Goal: Complete Application Form: Complete application form

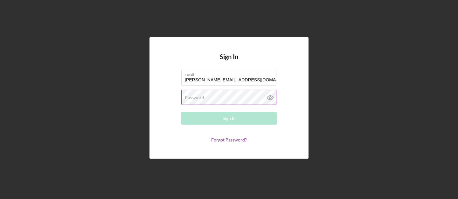
type input "[PERSON_NAME][EMAIL_ADDRESS][DOMAIN_NAME]"
click at [206, 97] on div "Password Required" at bounding box center [228, 98] width 95 height 16
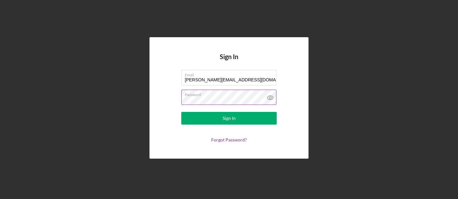
click at [229, 118] on button "Sign In" at bounding box center [228, 118] width 95 height 13
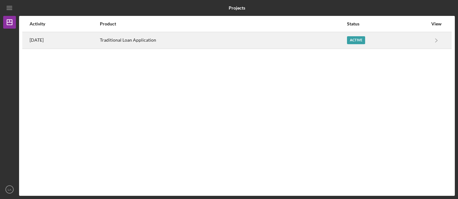
click at [365, 39] on div "Active" at bounding box center [356, 40] width 18 height 8
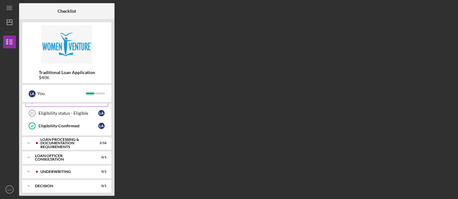
scroll to position [90, 0]
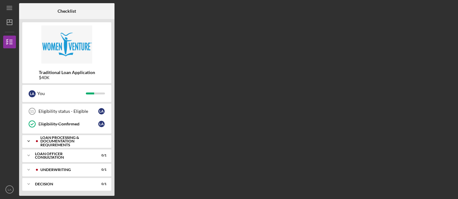
click at [60, 139] on div "Loan Processing & Documentation Requirements" at bounding box center [71, 141] width 63 height 11
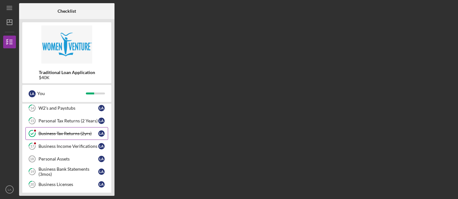
scroll to position [163, 0]
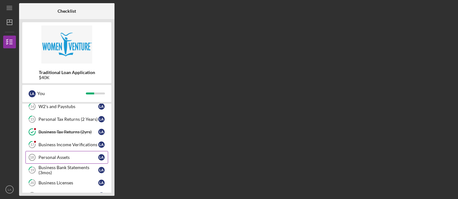
click at [67, 159] on div "Personal Assets" at bounding box center [69, 157] width 60 height 5
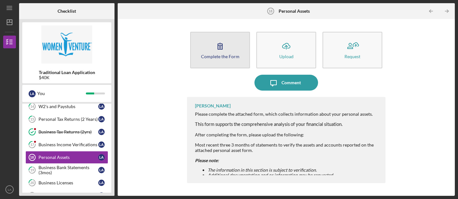
click at [219, 53] on icon "button" at bounding box center [220, 46] width 16 height 16
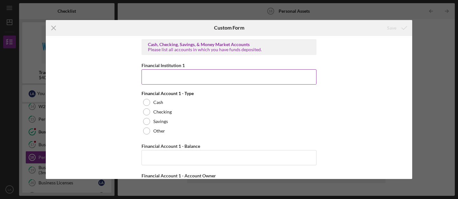
click at [173, 78] on input "Financial Institution 1" at bounding box center [229, 76] width 175 height 15
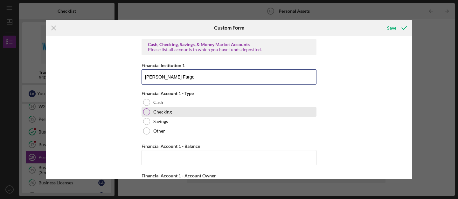
type input "[PERSON_NAME] Fargo"
click at [149, 112] on div at bounding box center [146, 112] width 7 height 7
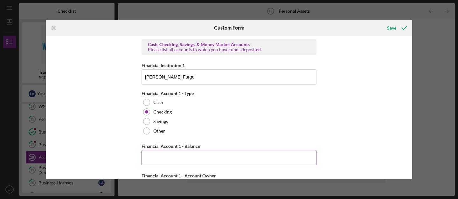
click at [166, 159] on input "Financial Account 1 - Balance" at bounding box center [229, 157] width 175 height 15
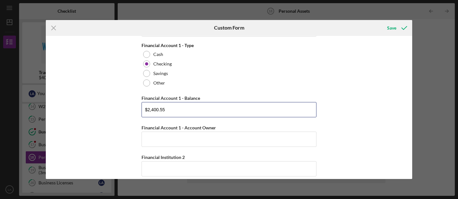
scroll to position [55, 0]
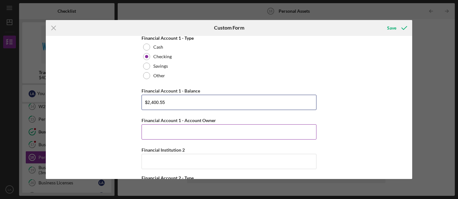
type input "$2,400.55"
click at [208, 133] on input "Financial Account 1 - Account Owner" at bounding box center [229, 131] width 175 height 15
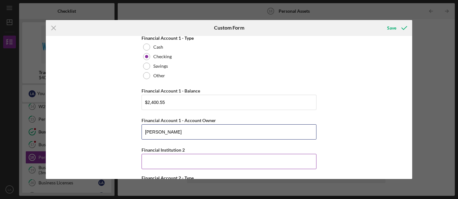
type input "[PERSON_NAME]"
click at [210, 158] on input "Financial Institution 2" at bounding box center [229, 161] width 175 height 15
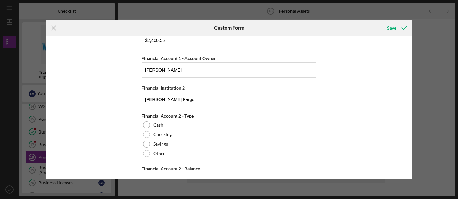
scroll to position [119, 0]
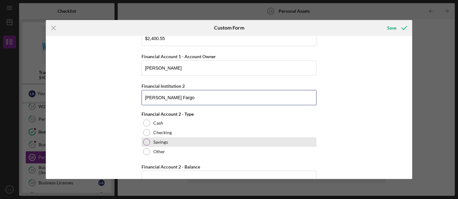
type input "[PERSON_NAME] Fargo"
click at [148, 139] on div "Savings" at bounding box center [229, 142] width 175 height 10
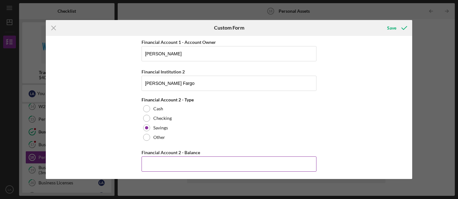
scroll to position [140, 0]
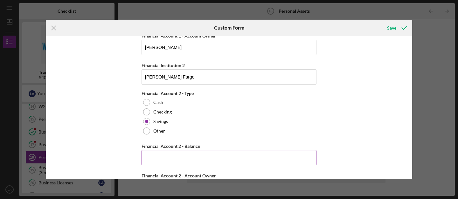
click at [155, 158] on input "Financial Account 2 - Balance" at bounding box center [229, 157] width 175 height 15
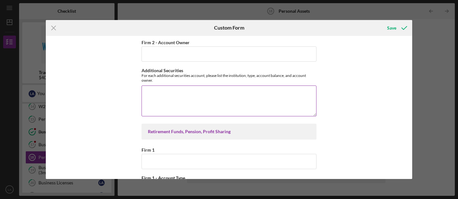
scroll to position [736, 0]
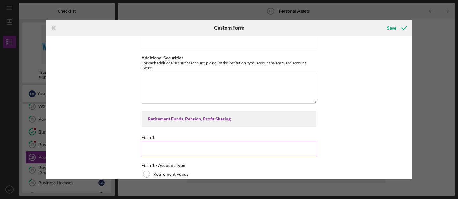
type input "$2,756.43"
click at [178, 149] on input "Firm 1" at bounding box center [229, 148] width 175 height 15
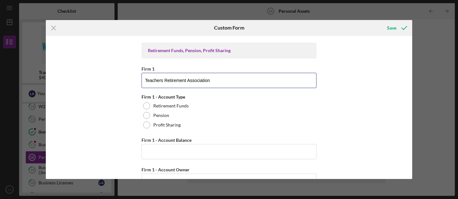
scroll to position [816, 0]
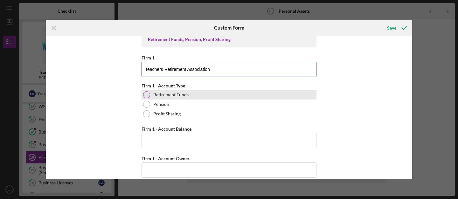
type input "Teachers Retirement Association"
click at [145, 94] on div at bounding box center [146, 94] width 7 height 7
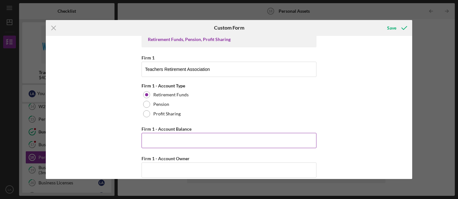
click at [161, 136] on input "Firm 1 - Account Balance" at bounding box center [229, 140] width 175 height 15
type input "$43,000"
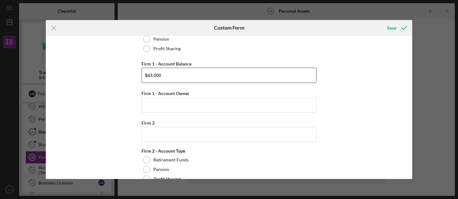
scroll to position [884, 0]
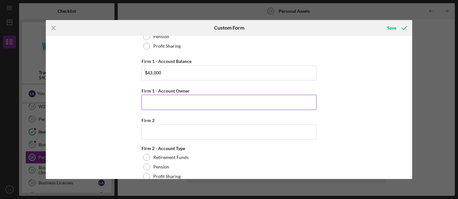
click at [196, 99] on input "Firm 1 - Account Owner" at bounding box center [229, 102] width 175 height 15
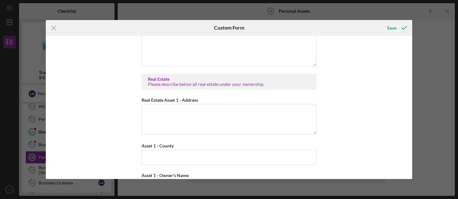
scroll to position [1109, 0]
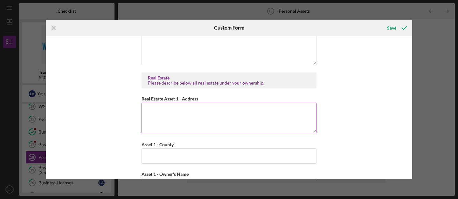
type input "[PERSON_NAME]"
click at [214, 113] on textarea "Real Estate Asset 1 - Address" at bounding box center [229, 118] width 175 height 31
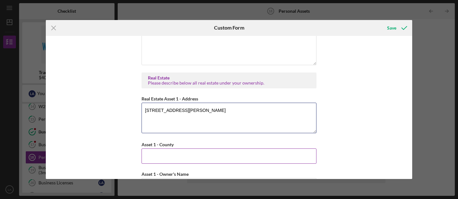
type textarea "[STREET_ADDRESS][PERSON_NAME]"
click at [205, 156] on input "Asset 1 - County" at bounding box center [229, 156] width 175 height 15
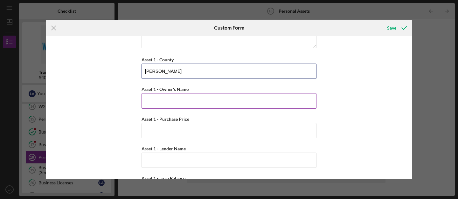
scroll to position [1197, 0]
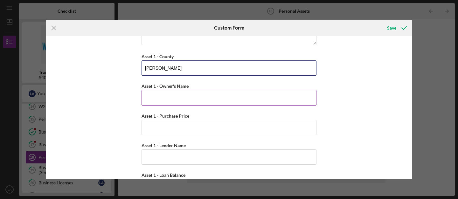
type input "[PERSON_NAME]"
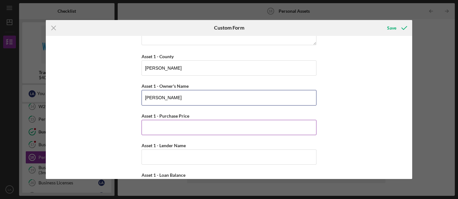
type input "[PERSON_NAME]"
click at [175, 128] on input "Asset 1 - Purchase Price" at bounding box center [229, 127] width 175 height 15
type input "$415,000"
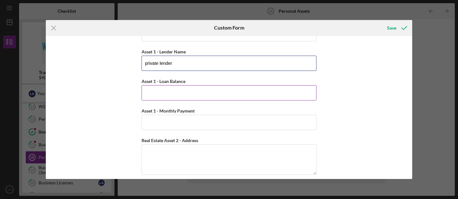
scroll to position [1293, 0]
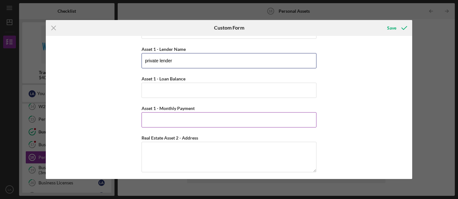
type input "private lender"
click at [177, 119] on input "Asset 1 - Monthly Payment" at bounding box center [229, 119] width 175 height 15
type input "$1,200"
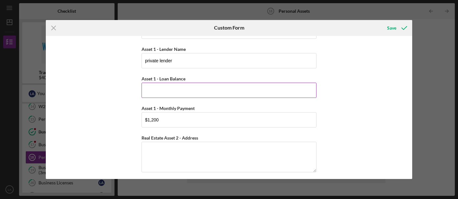
click at [190, 87] on input "Asset 1 - Loan Balance" at bounding box center [229, 90] width 175 height 15
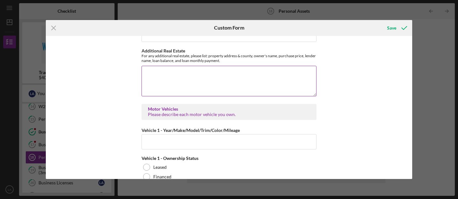
scroll to position [1610, 0]
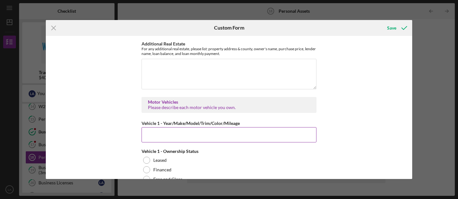
click at [186, 130] on input "Vehicle 1 - Year/Make/Model/Trim/Color/Mileage" at bounding box center [229, 134] width 175 height 15
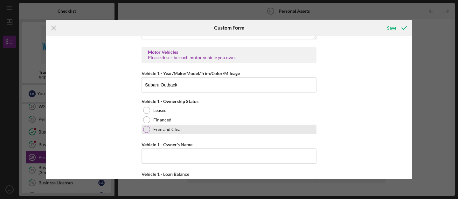
click at [147, 126] on div at bounding box center [146, 129] width 7 height 7
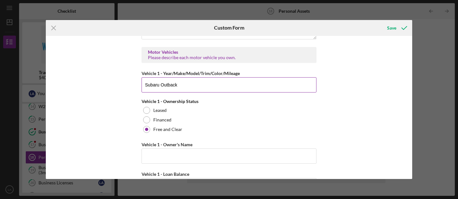
click at [245, 83] on input "Subaru Outback" at bounding box center [229, 84] width 175 height 15
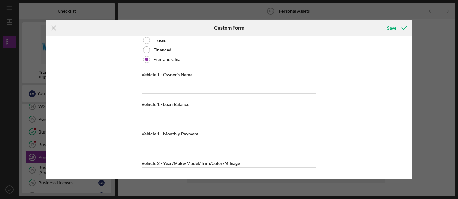
scroll to position [1731, 0]
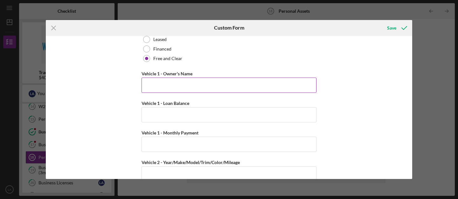
type input "Subaru Outback, blue 2017, 70,000 miles"
type input "[PERSON_NAME]"
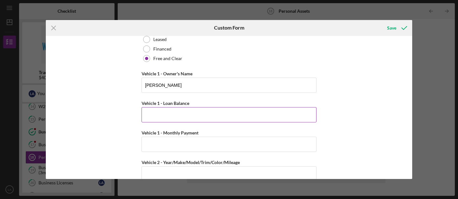
click at [186, 111] on input "Vehicle 1 - Loan Balance" at bounding box center [229, 114] width 175 height 15
type input "$0"
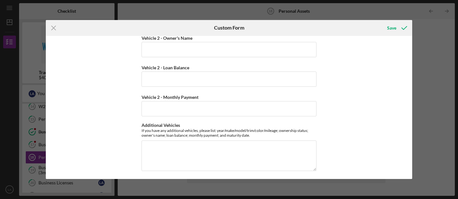
scroll to position [1926, 0]
click at [390, 27] on div "Save" at bounding box center [391, 28] width 9 height 13
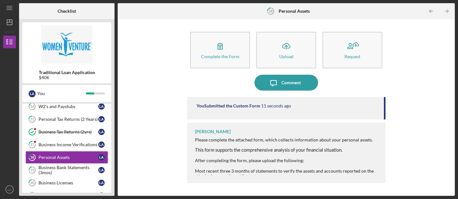
click at [233, 175] on div "Most recent three 3 months of statements to verify the assets and accounts repo…" at bounding box center [287, 174] width 184 height 10
click at [233, 154] on div at bounding box center [287, 155] width 184 height 5
click at [384, 111] on div "You Submitted the Custom Form 21 seconds ago" at bounding box center [286, 108] width 199 height 23
click at [273, 166] on div at bounding box center [287, 165] width 184 height 5
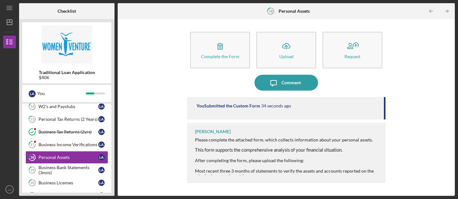
click at [226, 165] on div at bounding box center [287, 165] width 184 height 5
click at [385, 111] on div "You Submitted the Custom Form 40 seconds ago" at bounding box center [286, 108] width 199 height 23
click at [356, 158] on div "After completing the form, please upload the following:" at bounding box center [287, 160] width 184 height 5
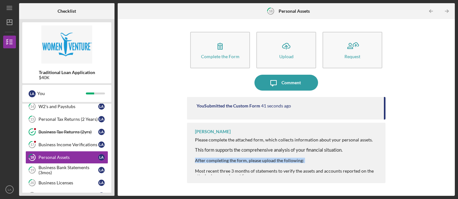
click at [356, 158] on div "After completing the form, please upload the following:" at bounding box center [287, 160] width 184 height 5
click at [264, 175] on div "[PERSON_NAME] Please complete the attached form, which collects information abo…" at bounding box center [286, 153] width 199 height 60
click at [250, 175] on div "Most recent three 3 months of statements to verify the assets and accounts repo…" at bounding box center [287, 174] width 184 height 10
